Goal: Navigation & Orientation: Find specific page/section

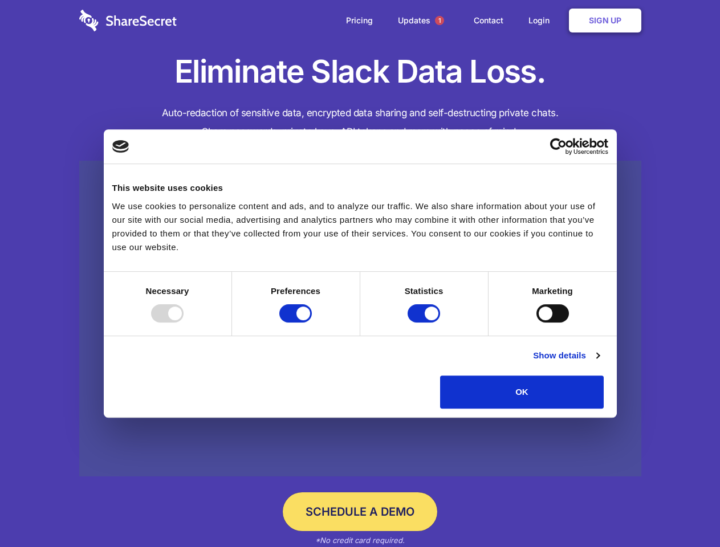
click at [184, 323] on div at bounding box center [167, 313] width 32 height 18
click at [312, 323] on input "Preferences" at bounding box center [295, 313] width 32 height 18
checkbox input "false"
click at [425, 323] on input "Statistics" at bounding box center [424, 313] width 32 height 18
checkbox input "false"
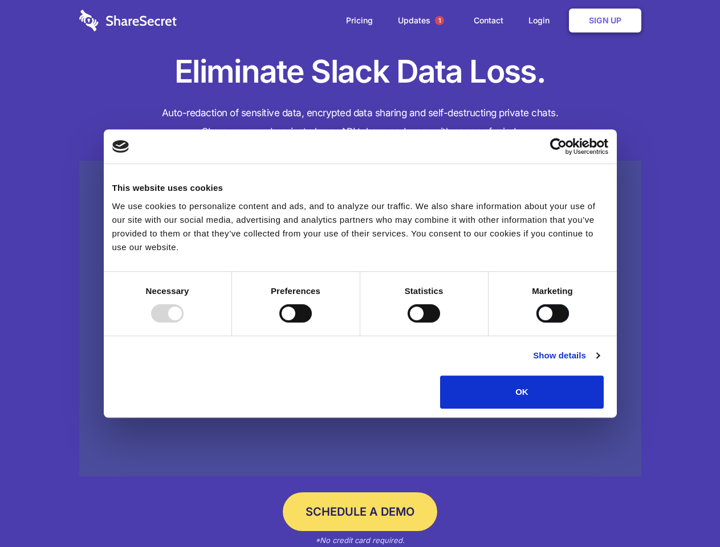
click at [537, 323] on input "Marketing" at bounding box center [553, 313] width 32 height 18
checkbox input "true"
click at [599, 363] on link "Show details" at bounding box center [566, 356] width 66 height 14
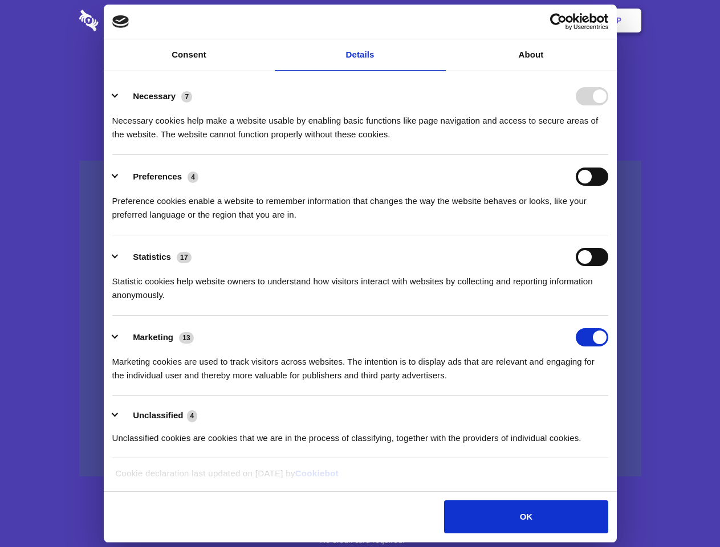
click at [608, 141] on div "Necessary cookies help make a website usable by enabling basic functions like p…" at bounding box center [360, 123] width 496 height 36
click at [439, 21] on span "1" at bounding box center [439, 20] width 9 height 9
